Goal: Navigation & Orientation: Find specific page/section

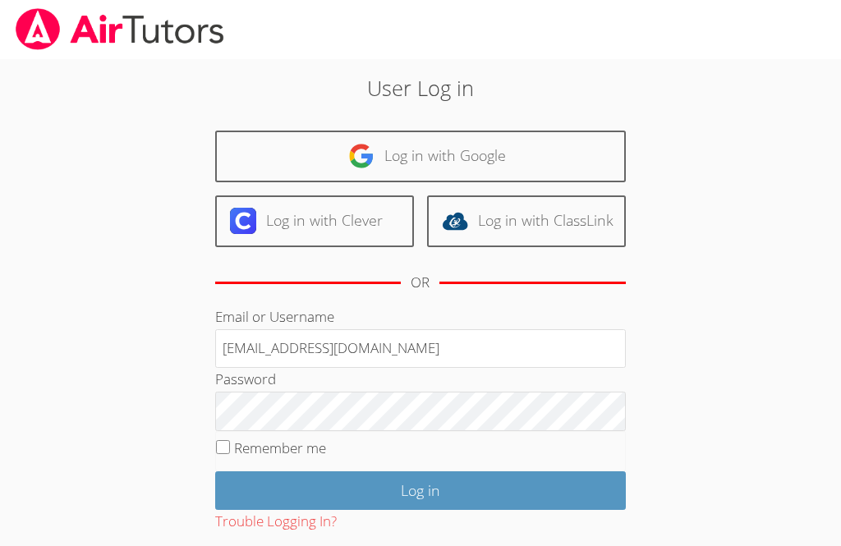
scroll to position [150, 0]
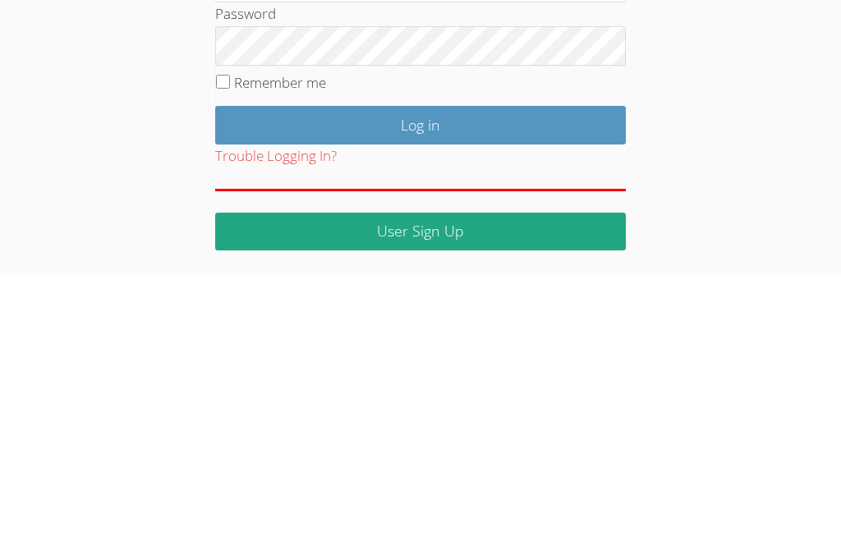
type input "[EMAIL_ADDRESS][DOMAIN_NAME]"
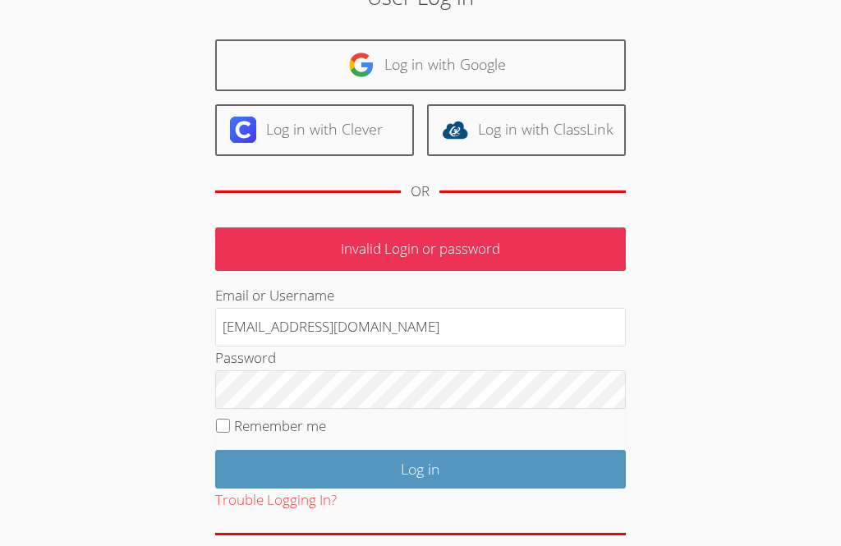
scroll to position [90, 0]
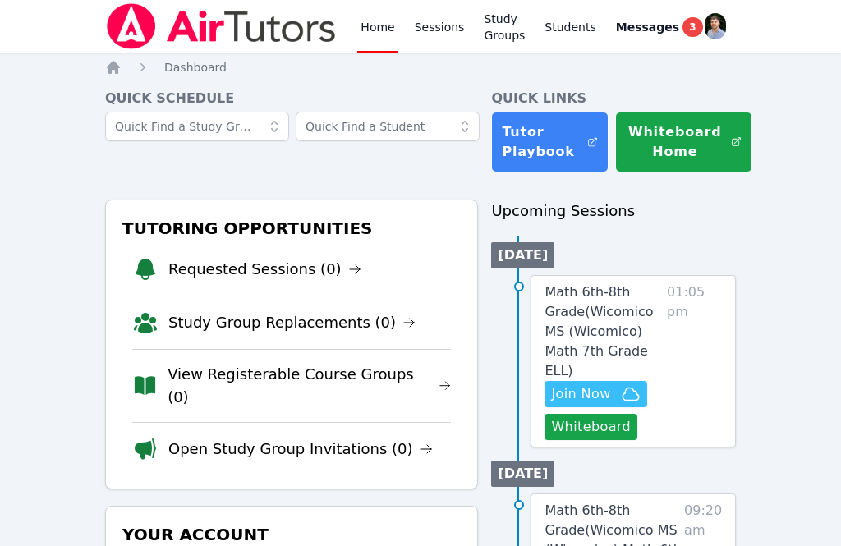
click at [597, 414] on button "Whiteboard" at bounding box center [590, 427] width 93 height 26
click at [658, 319] on link "Math 6th-8th Grade ( Wicomico MS (Wicomico) Math 7th Grade ELL )" at bounding box center [602, 331] width 116 height 99
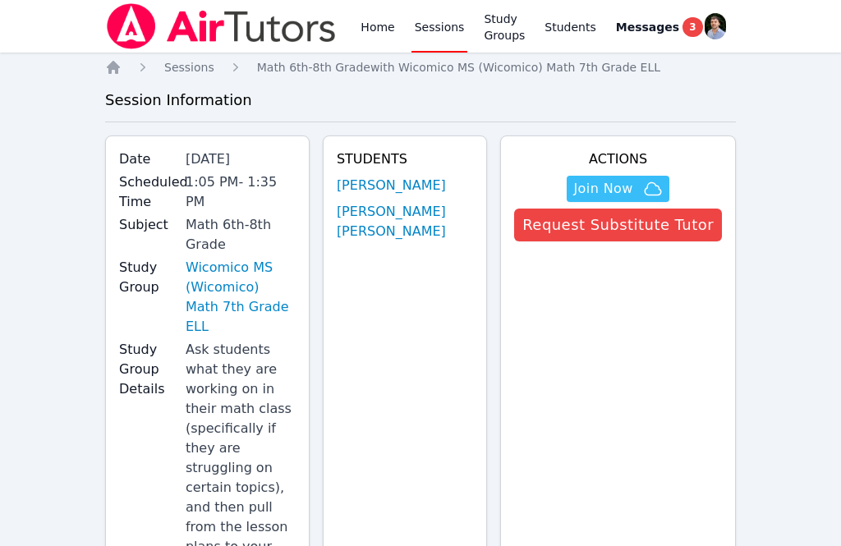
click at [513, 38] on link "Study Groups" at bounding box center [504, 26] width 48 height 53
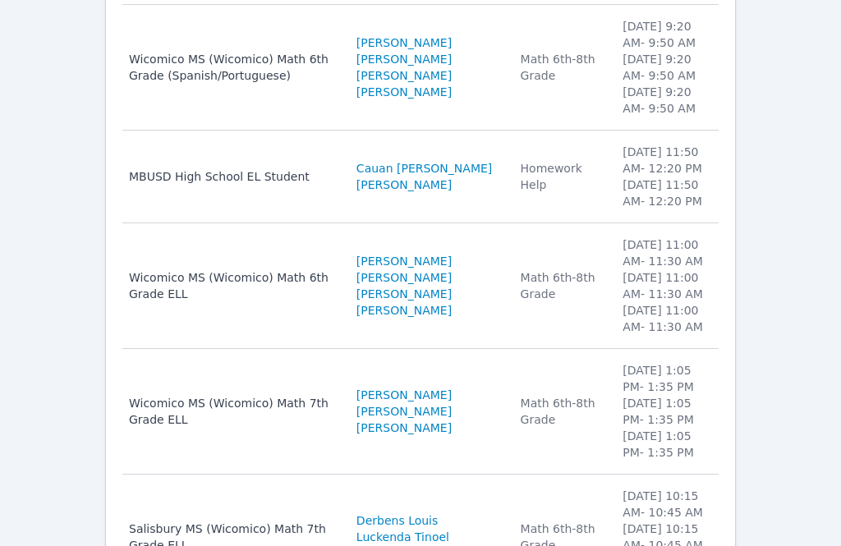
scroll to position [267, 0]
click at [253, 427] on div "Wicomico MS (Wicomico) Math 7th Grade ELL" at bounding box center [233, 410] width 208 height 33
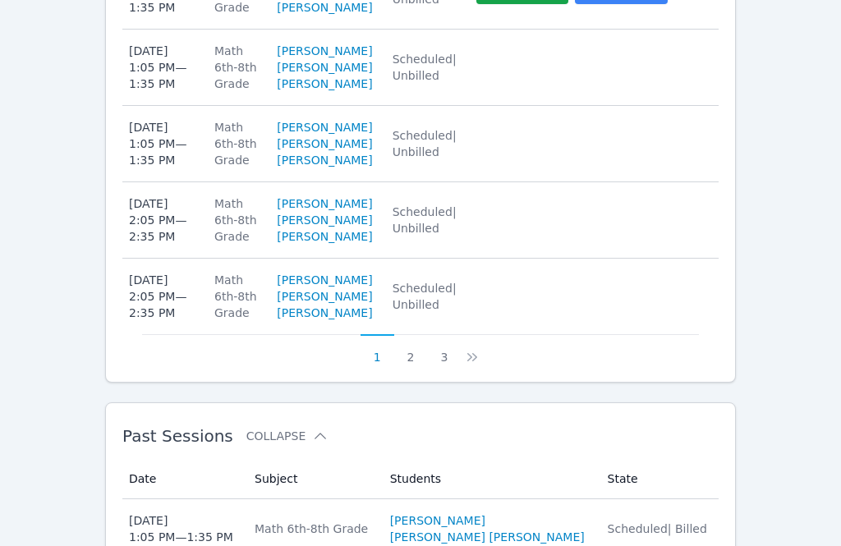
scroll to position [1726, 0]
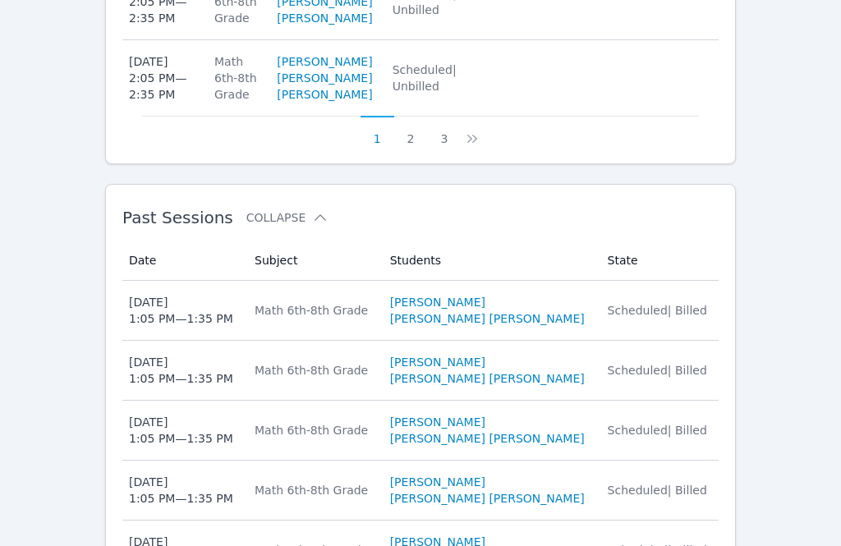
click at [705, 302] on div "Scheduled | Billed" at bounding box center [657, 310] width 101 height 16
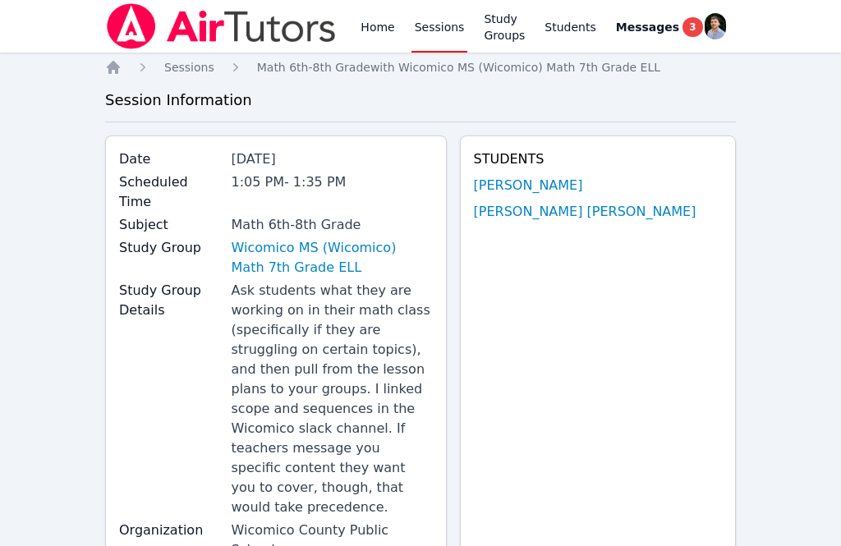
click at [746, 7] on nav "Home Sessions Study Groups Students Messages 3 Open user menu Franco Uribe-Rhei…" at bounding box center [420, 26] width 841 height 53
